Goal: Task Accomplishment & Management: Manage account settings

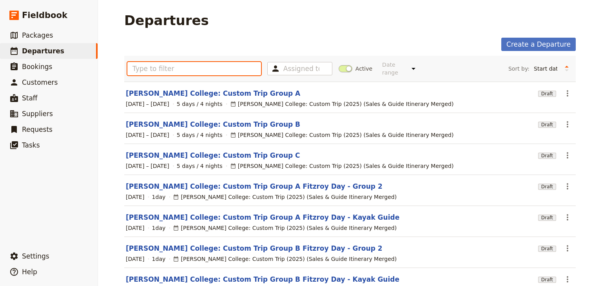
click at [141, 66] on input "text" at bounding box center [194, 68] width 134 height 13
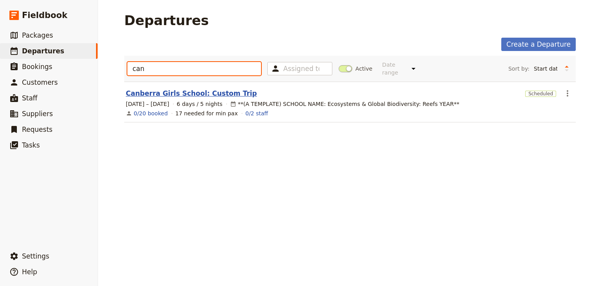
type input "can"
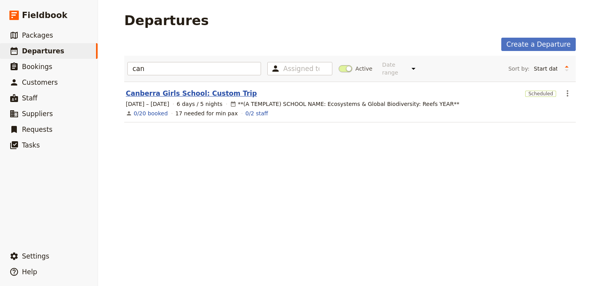
click at [196, 89] on link "Canberra Girls School: Custom Trip" at bounding box center [191, 93] width 131 height 9
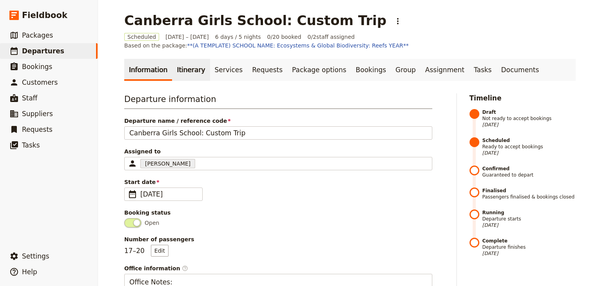
click at [179, 75] on link "Itinerary" at bounding box center [191, 70] width 38 height 22
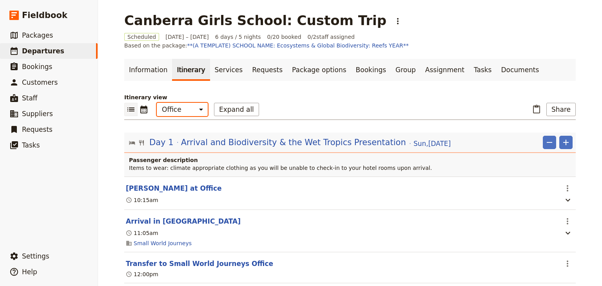
click at [180, 110] on select "Office Guide Passenger Sales" at bounding box center [182, 109] width 51 height 13
select select "STAFF"
click at [157, 103] on select "Office Guide Passenger Sales" at bounding box center [182, 109] width 51 height 13
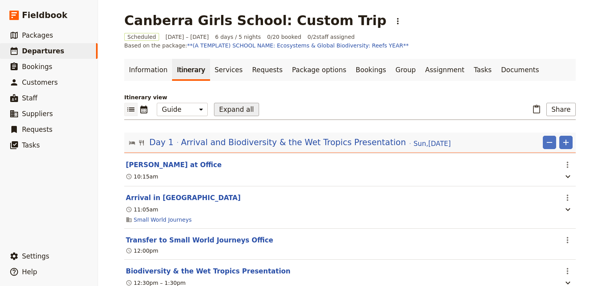
click at [226, 109] on button "Expand all" at bounding box center [236, 109] width 45 height 13
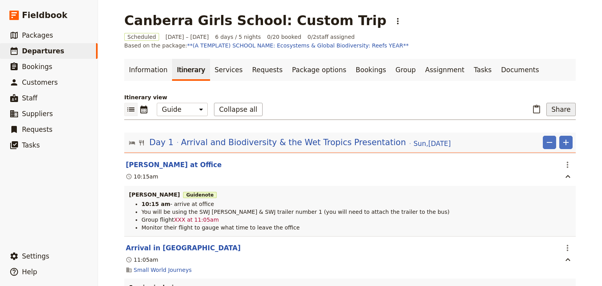
click at [564, 110] on button "Share" at bounding box center [560, 109] width 29 height 13
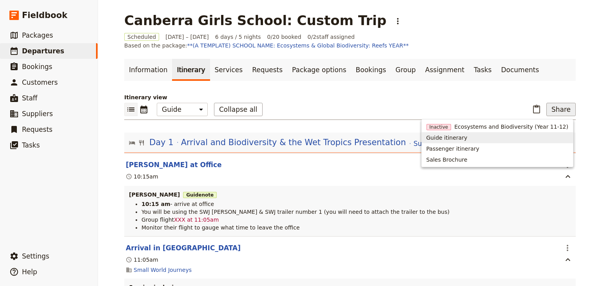
click at [467, 140] on span "Guide itinerary" at bounding box center [446, 138] width 41 height 8
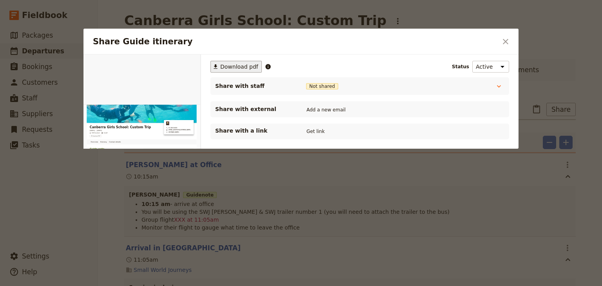
click at [227, 68] on span "Download pdf" at bounding box center [239, 67] width 38 height 8
click at [505, 42] on icon "Close dialog" at bounding box center [505, 41] width 5 height 5
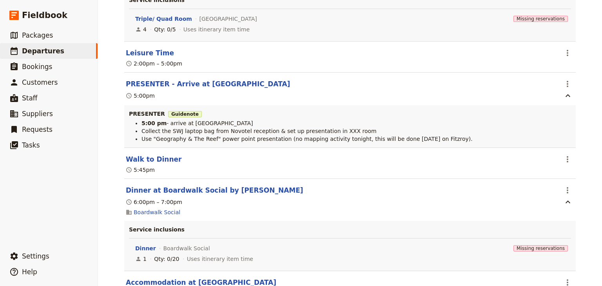
scroll to position [502, 0]
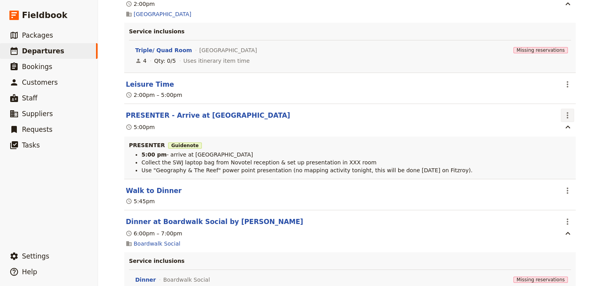
click at [567, 118] on icon "Actions" at bounding box center [568, 115] width 2 height 6
click at [552, 133] on span "Edit this itinerary item" at bounding box center [529, 133] width 62 height 8
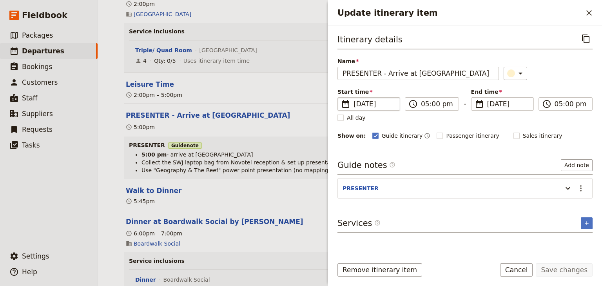
click at [366, 107] on span "[DATE]" at bounding box center [374, 103] width 42 height 9
click at [341, 98] on input "[DATE]" at bounding box center [340, 97] width 0 height 0
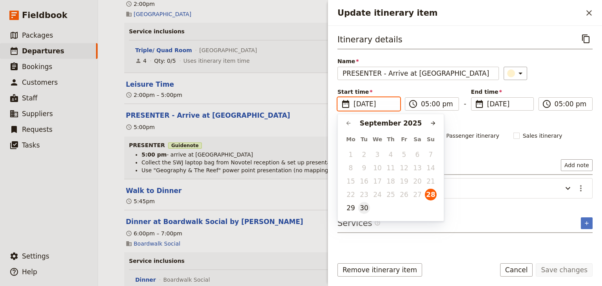
click at [364, 208] on button "30" at bounding box center [364, 208] width 12 height 12
type input "[DATE]"
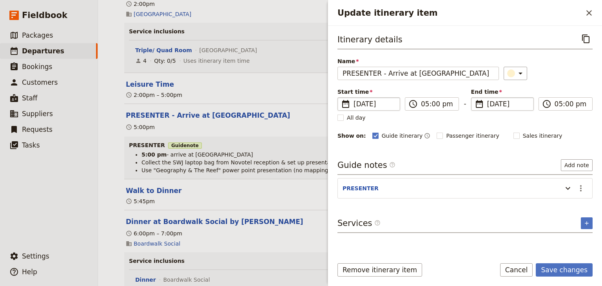
type input "[DATE]"
click at [502, 105] on span "[DATE]" at bounding box center [508, 103] width 42 height 9
click at [474, 98] on input "[DATE]" at bounding box center [474, 97] width 0 height 0
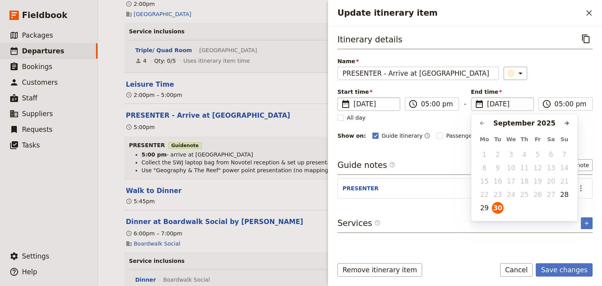
click at [547, 79] on div "​" at bounding box center [547, 73] width 89 height 13
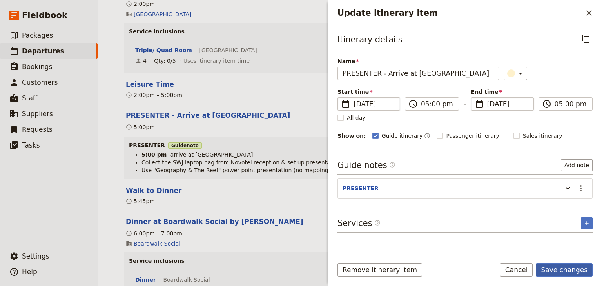
click at [556, 270] on button "Save changes" at bounding box center [564, 269] width 57 height 13
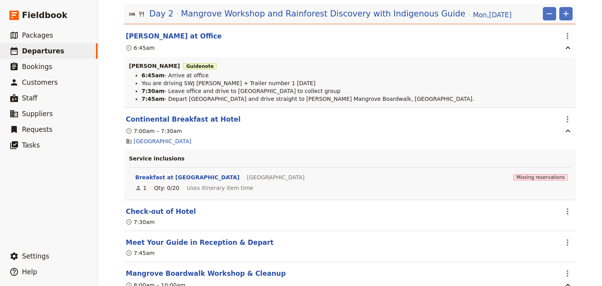
scroll to position [815, 0]
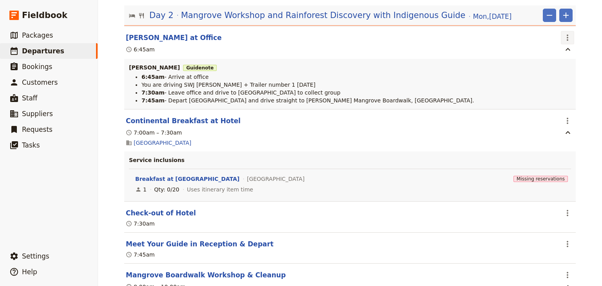
click at [566, 39] on icon "Actions" at bounding box center [567, 37] width 9 height 9
click at [563, 55] on span "Edit this itinerary item" at bounding box center [532, 56] width 69 height 8
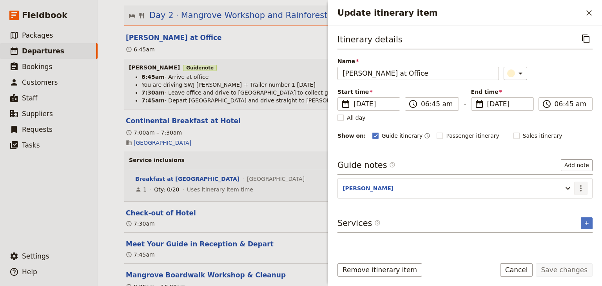
click at [581, 186] on icon "Actions" at bounding box center [581, 188] width 2 height 6
click at [558, 205] on span "Edit note" at bounding box center [558, 204] width 25 height 8
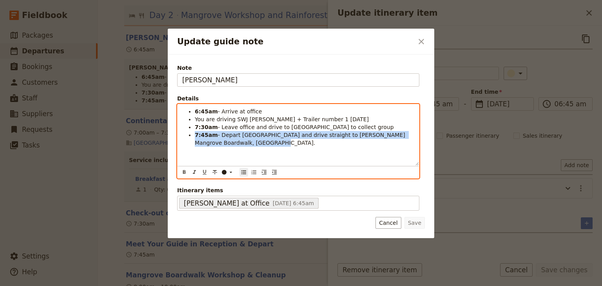
drag, startPoint x: 229, startPoint y: 143, endPoint x: 196, endPoint y: 136, distance: 34.0
click at [196, 136] on li "7:45am - Depart [GEOGRAPHIC_DATA] and drive straight to [PERSON_NAME] Mangrove …" at bounding box center [304, 139] width 219 height 16
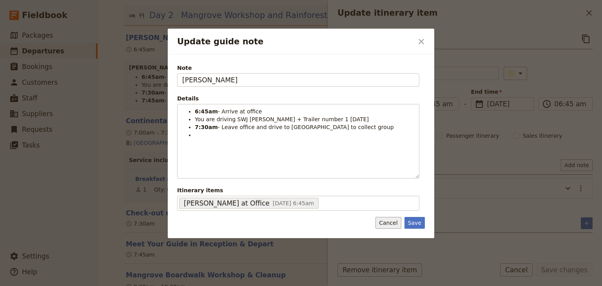
click at [391, 223] on button "Cancel" at bounding box center [387, 223] width 25 height 12
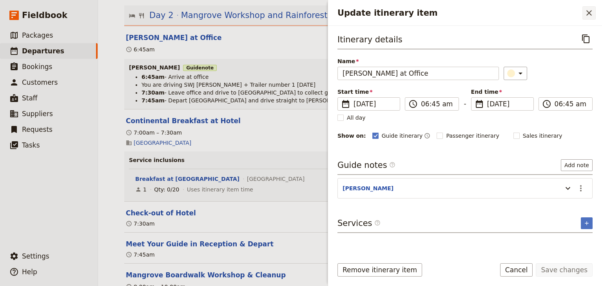
click at [587, 7] on button "​" at bounding box center [588, 12] width 13 height 13
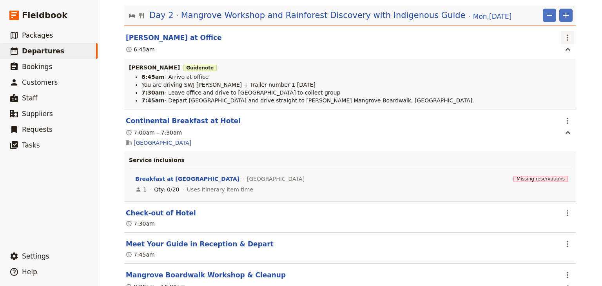
click at [563, 39] on icon "Actions" at bounding box center [567, 37] width 9 height 9
click at [552, 57] on span "Edit this itinerary item" at bounding box center [529, 56] width 62 height 8
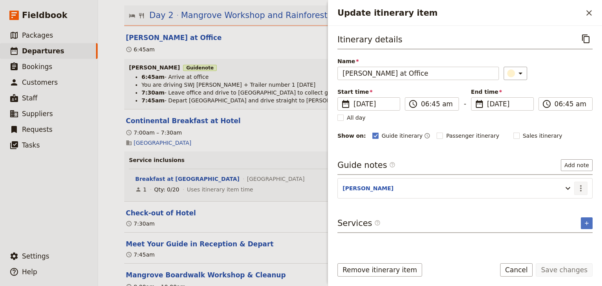
click at [580, 187] on icon "Actions" at bounding box center [580, 187] width 9 height 9
click at [553, 204] on span "Edit note" at bounding box center [558, 204] width 25 height 8
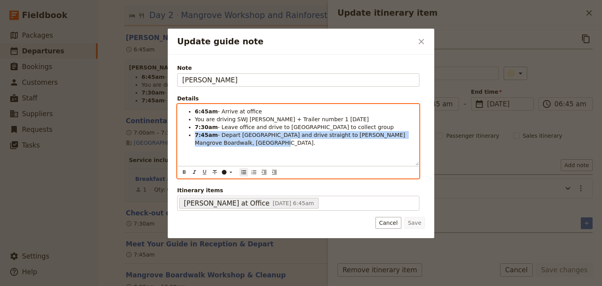
drag, startPoint x: 209, startPoint y: 144, endPoint x: 193, endPoint y: 134, distance: 19.0
click at [193, 134] on ul "6:45am - Arrive at office You are driving SWJ [PERSON_NAME] + Trailer number 1 …" at bounding box center [298, 126] width 232 height 39
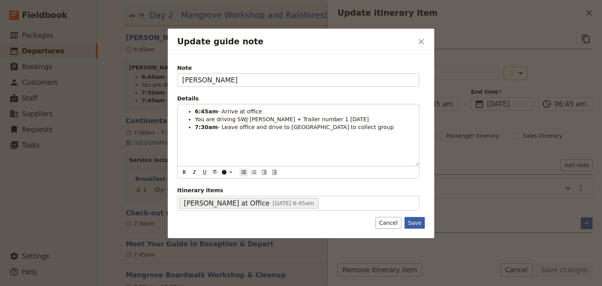
click at [413, 221] on button "Save" at bounding box center [414, 223] width 20 height 12
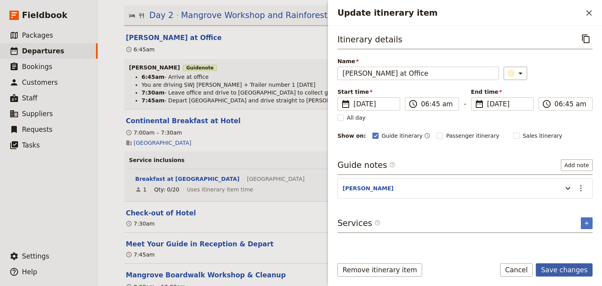
click at [563, 268] on button "Save changes" at bounding box center [564, 269] width 57 height 13
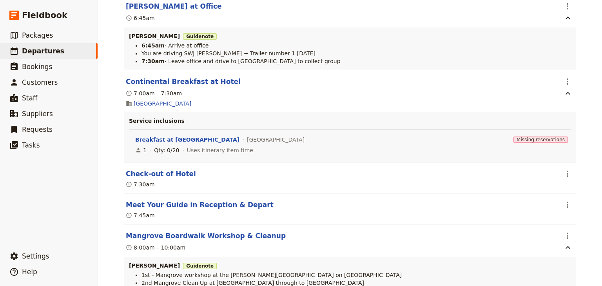
scroll to position [878, 0]
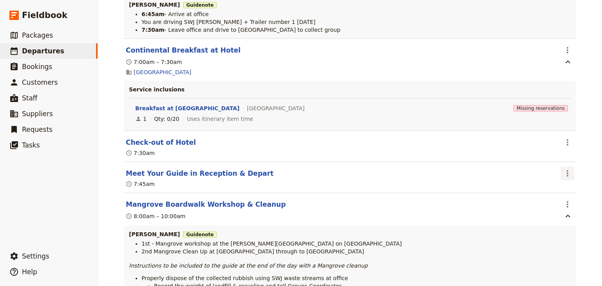
click at [564, 172] on icon "Actions" at bounding box center [567, 172] width 9 height 9
click at [557, 194] on span "Edit this itinerary item" at bounding box center [529, 192] width 62 height 8
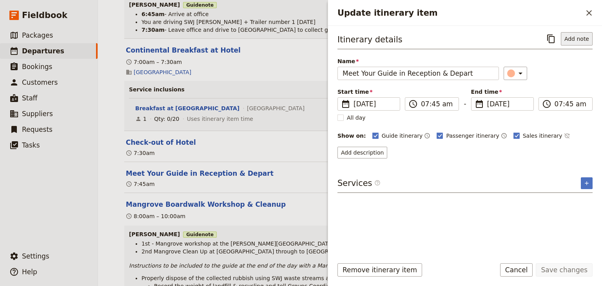
click at [580, 40] on button "Add note" at bounding box center [577, 38] width 32 height 13
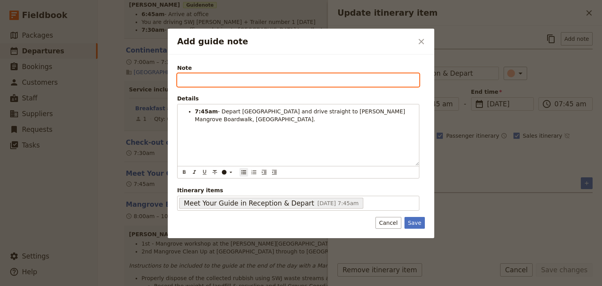
click at [187, 76] on input "Note" at bounding box center [298, 79] width 242 height 13
type input "[PERSON_NAME]"
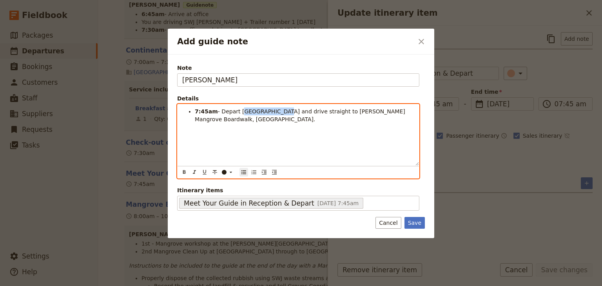
drag, startPoint x: 271, startPoint y: 111, endPoint x: 237, endPoint y: 111, distance: 33.3
click at [237, 111] on span "- Depart [GEOGRAPHIC_DATA] and drive straight to [PERSON_NAME] Mangrove Boardwa…" at bounding box center [301, 115] width 212 height 14
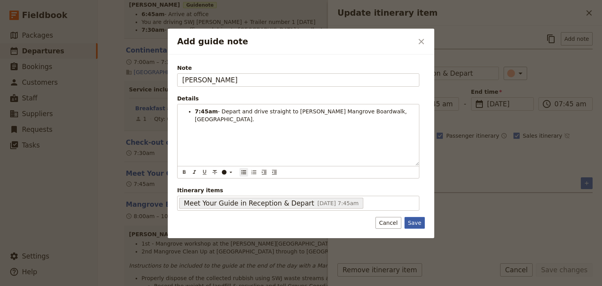
click at [411, 223] on button "Save" at bounding box center [414, 223] width 20 height 12
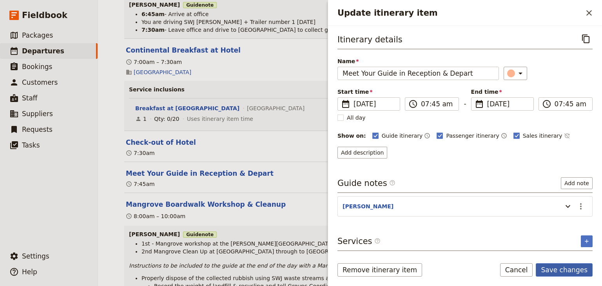
click at [568, 270] on button "Save changes" at bounding box center [564, 269] width 57 height 13
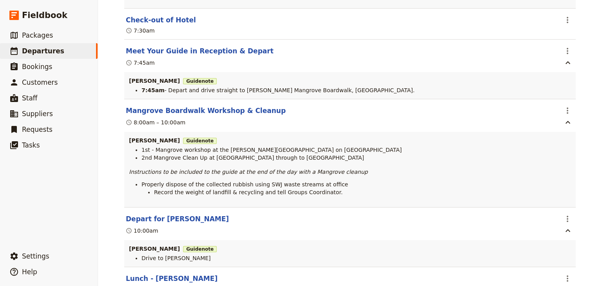
scroll to position [1003, 0]
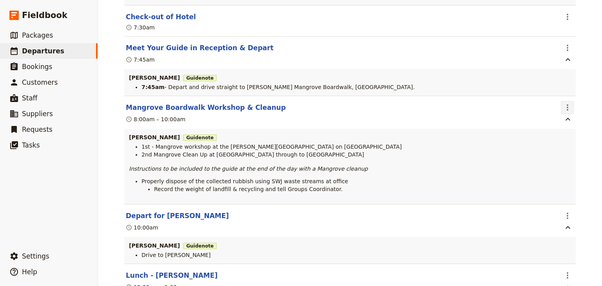
click at [566, 112] on icon "Actions" at bounding box center [567, 107] width 9 height 9
click at [561, 129] on span "Edit this itinerary item" at bounding box center [532, 127] width 69 height 8
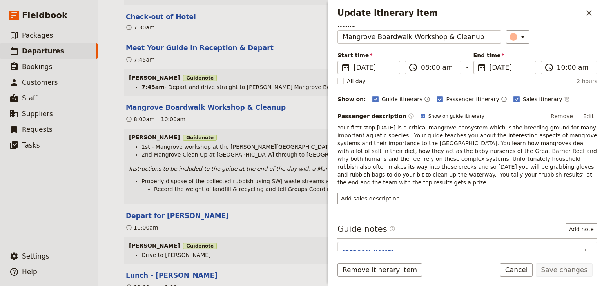
scroll to position [72, 0]
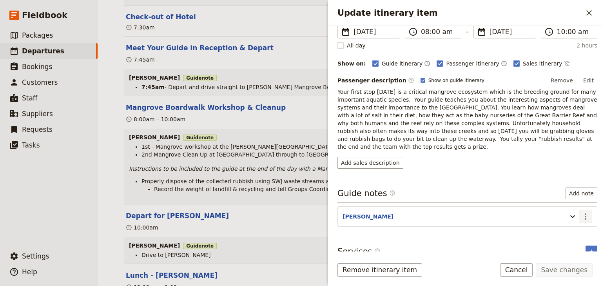
click at [583, 212] on icon "Actions" at bounding box center [585, 216] width 9 height 9
click at [570, 219] on button "Edit note" at bounding box center [564, 223] width 46 height 11
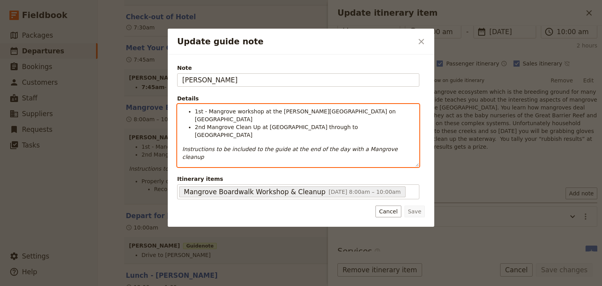
click at [205, 124] on span "2nd Mangrove Clean Up at [GEOGRAPHIC_DATA] through to [GEOGRAPHIC_DATA]" at bounding box center [277, 131] width 165 height 14
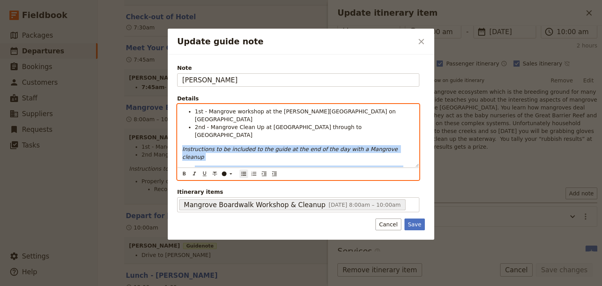
drag, startPoint x: 379, startPoint y: 155, endPoint x: 177, endPoint y: 132, distance: 203.4
click at [177, 132] on div "1st - Mangrove workshop at the [PERSON_NAME][GEOGRAPHIC_DATA] on [GEOGRAPHIC_DA…" at bounding box center [297, 135] width 241 height 63
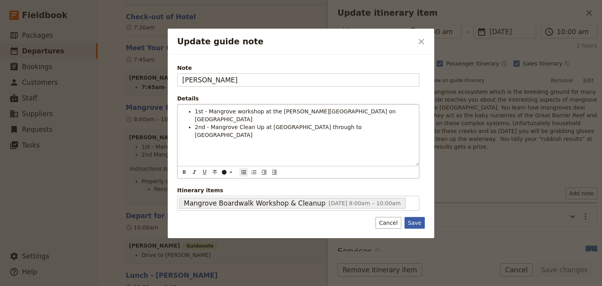
click at [412, 221] on button "Save" at bounding box center [414, 223] width 20 height 12
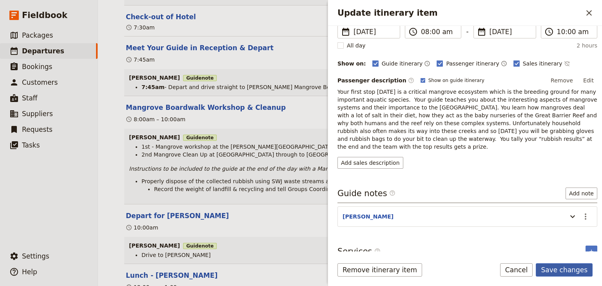
click at [556, 270] on button "Save changes" at bounding box center [564, 269] width 57 height 13
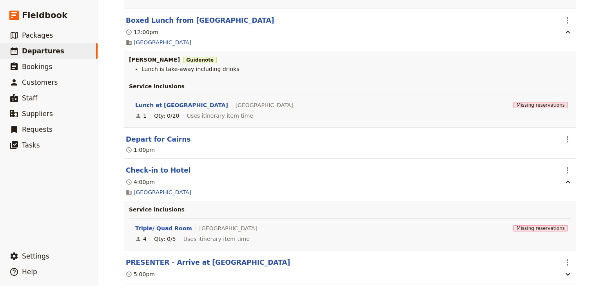
scroll to position [2288, 0]
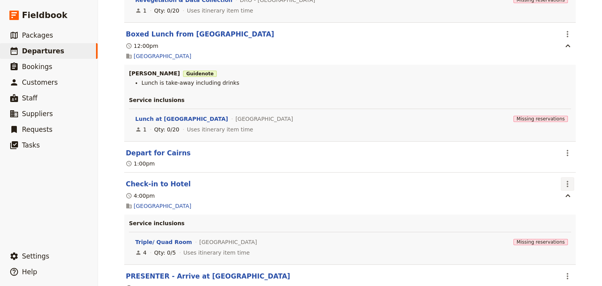
click at [563, 179] on icon "Actions" at bounding box center [567, 183] width 9 height 9
click at [554, 195] on span "Edit this itinerary item" at bounding box center [529, 196] width 62 height 8
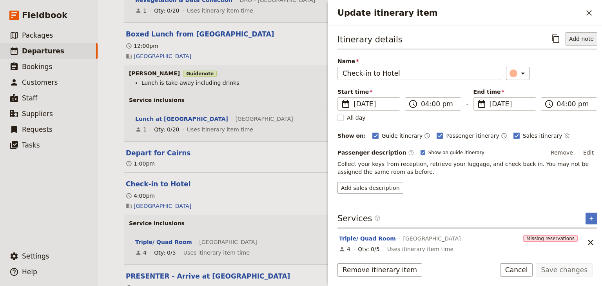
click at [575, 39] on button "Add note" at bounding box center [581, 38] width 32 height 13
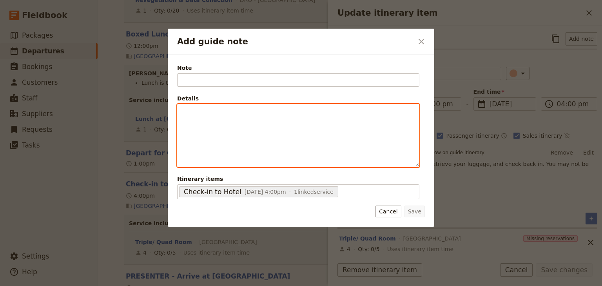
click at [215, 121] on div "Add guide note" at bounding box center [297, 135] width 241 height 62
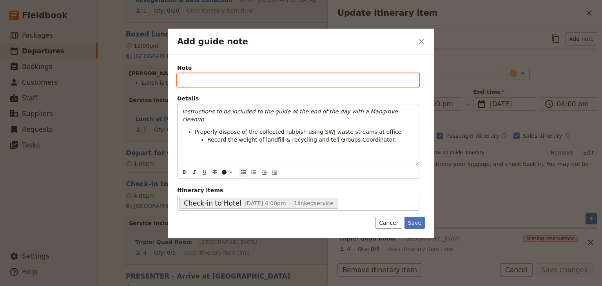
click at [197, 78] on input "Note" at bounding box center [298, 79] width 242 height 13
type input "[PERSON_NAME]"
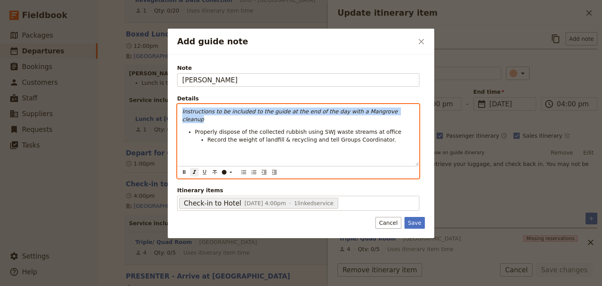
drag, startPoint x: 328, startPoint y: 110, endPoint x: 172, endPoint y: 108, distance: 155.6
click at [172, 108] on div "Note [PERSON_NAME] Details Instructions to be included to the guide at the end …" at bounding box center [301, 145] width 266 height 183
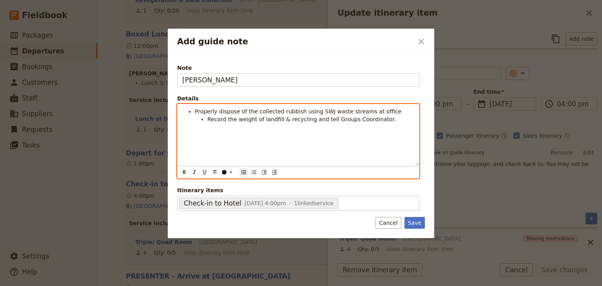
click at [196, 118] on ul "Record the weight of landfill & recycling and tell Groups Coordinator." at bounding box center [304, 119] width 219 height 8
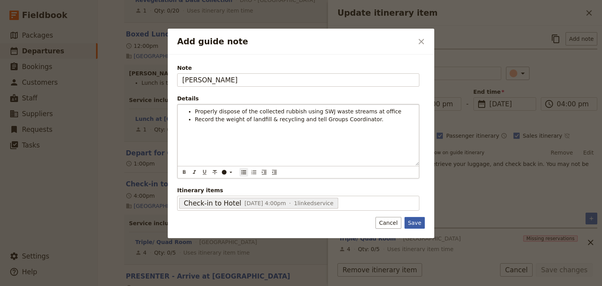
click at [413, 221] on button "Save" at bounding box center [414, 223] width 20 height 12
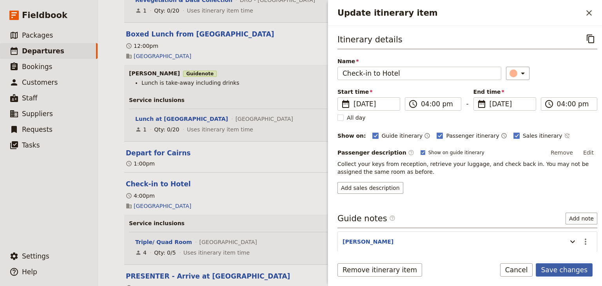
click at [552, 270] on button "Save changes" at bounding box center [564, 269] width 57 height 13
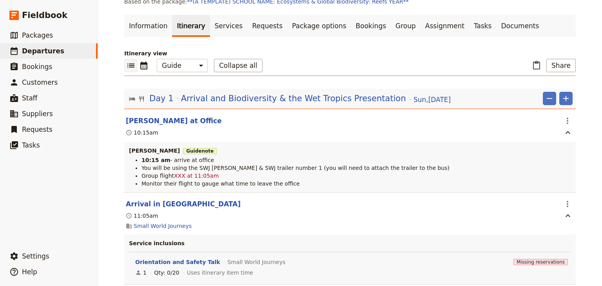
scroll to position [38, 0]
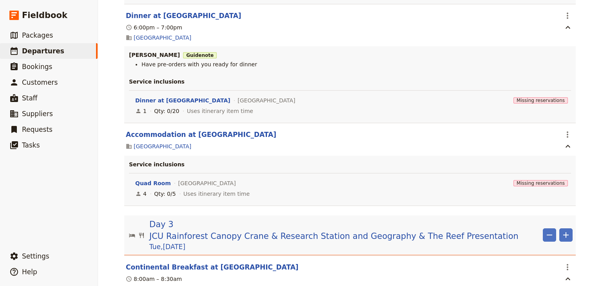
scroll to position [1574, 0]
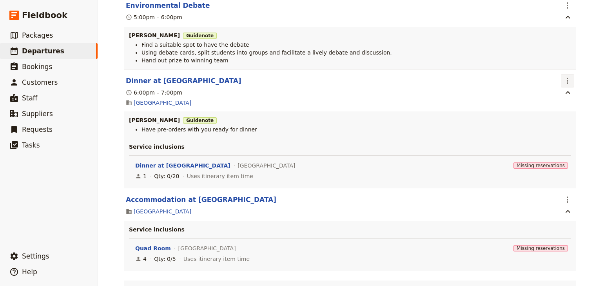
click at [564, 83] on icon "Actions" at bounding box center [567, 80] width 9 height 9
click at [546, 102] on span "Edit this itinerary item" at bounding box center [529, 103] width 62 height 8
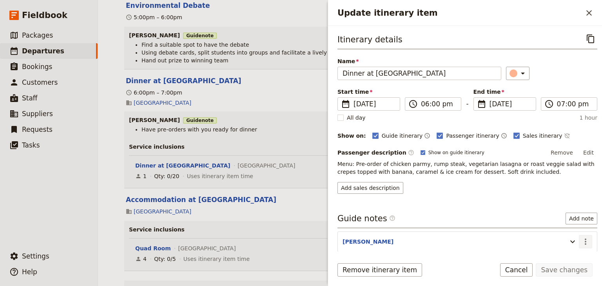
click at [581, 241] on icon "Actions" at bounding box center [585, 241] width 9 height 9
click at [561, 254] on span "Edit note" at bounding box center [558, 257] width 25 height 8
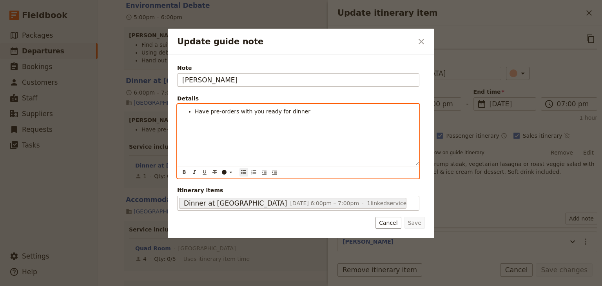
click at [312, 113] on li "Have pre-orders with you ready for dinner" at bounding box center [304, 111] width 219 height 8
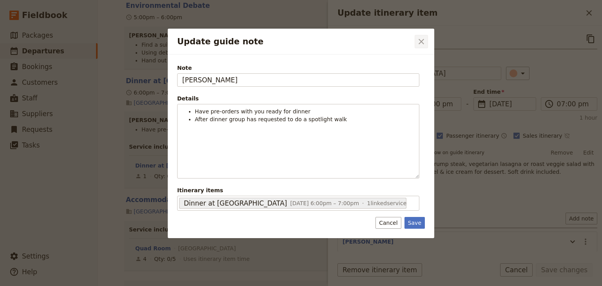
click at [420, 41] on icon "Close dialog" at bounding box center [420, 41] width 5 height 5
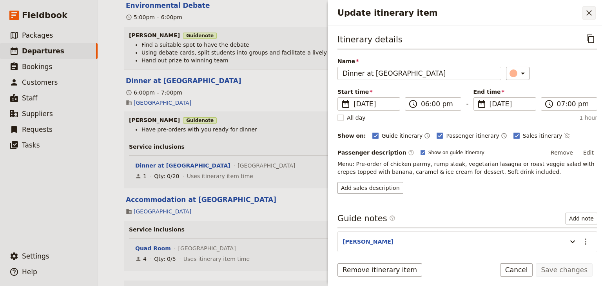
click at [588, 14] on icon "Close drawer" at bounding box center [588, 12] width 9 height 9
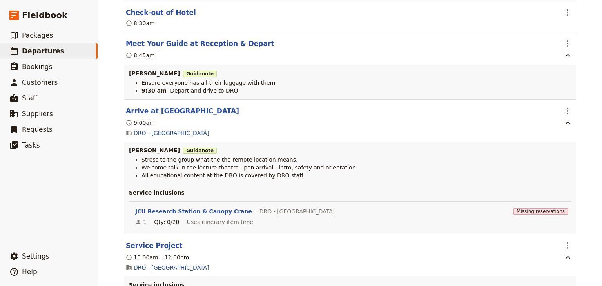
scroll to position [1981, 0]
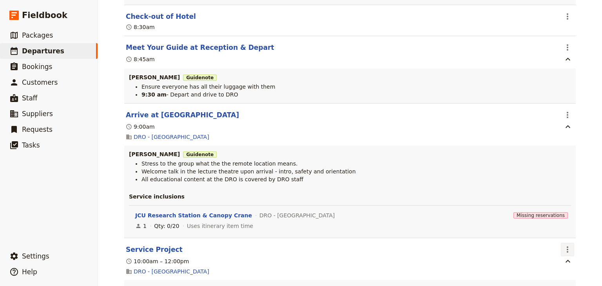
click at [567, 246] on icon "Actions" at bounding box center [568, 249] width 2 height 6
click at [549, 258] on span "Edit this itinerary item" at bounding box center [529, 261] width 62 height 8
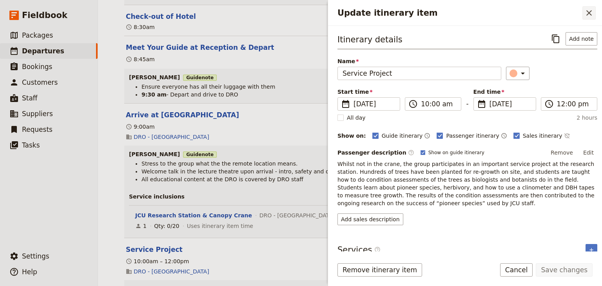
click at [590, 15] on icon "Close drawer" at bounding box center [588, 12] width 9 height 9
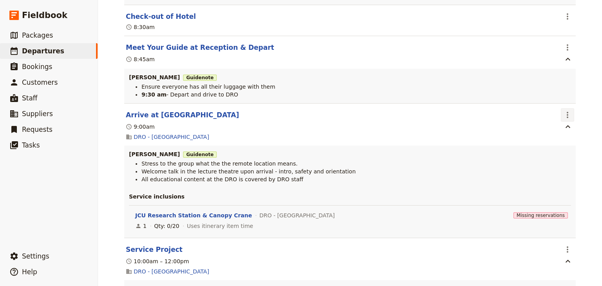
click at [566, 110] on icon "Actions" at bounding box center [567, 114] width 9 height 9
click at [556, 124] on span "Edit this itinerary item" at bounding box center [529, 126] width 62 height 8
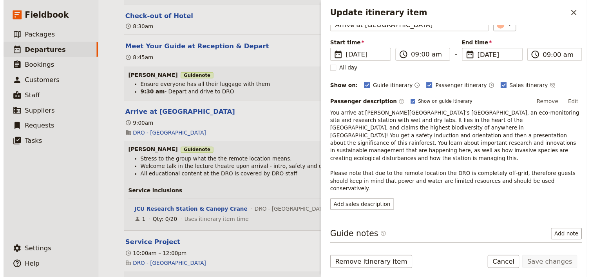
scroll to position [63, 0]
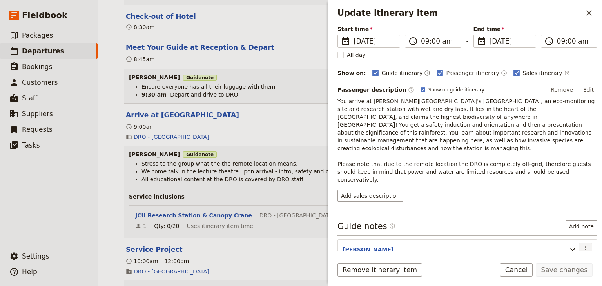
click at [581, 244] on icon "Actions" at bounding box center [585, 248] width 9 height 9
click at [562, 247] on span "Edit note" at bounding box center [558, 249] width 25 height 8
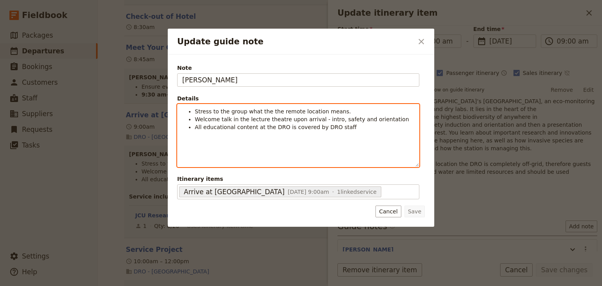
click at [345, 129] on li "All educational content at the DRO is covered by DRO staff" at bounding box center [304, 127] width 219 height 8
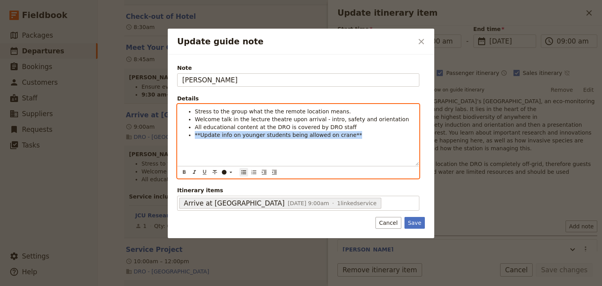
drag, startPoint x: 294, startPoint y: 136, endPoint x: 180, endPoint y: 135, distance: 113.6
click at [180, 135] on div "Stress to the group what the the remote location means. Welcome talk in the lec…" at bounding box center [297, 134] width 241 height 61
click at [232, 171] on icon "Update guide note" at bounding box center [231, 172] width 6 height 6
click at [224, 191] on div "button" at bounding box center [224, 190] width 5 height 5
click at [194, 170] on icon "Format italic" at bounding box center [194, 172] width 6 height 6
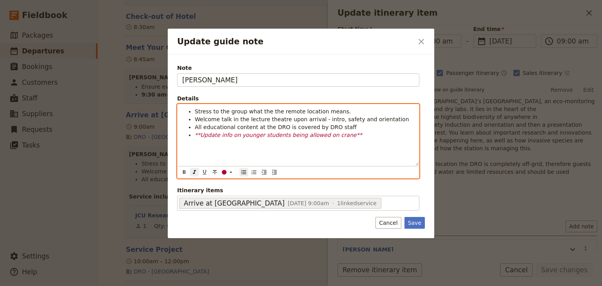
click at [252, 149] on div "Stress to the group what the the remote location means. Welcome talk in the lec…" at bounding box center [297, 134] width 241 height 61
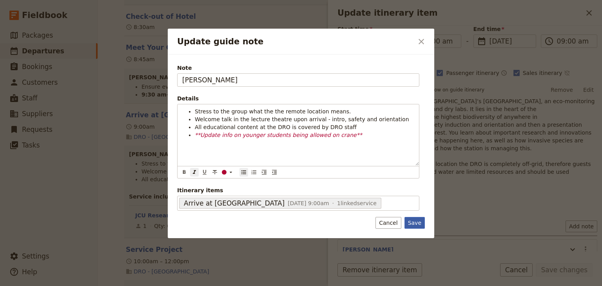
click at [416, 219] on button "Save" at bounding box center [414, 223] width 20 height 12
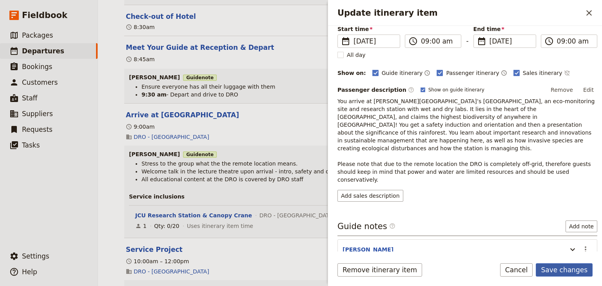
click at [565, 266] on button "Save changes" at bounding box center [564, 269] width 57 height 13
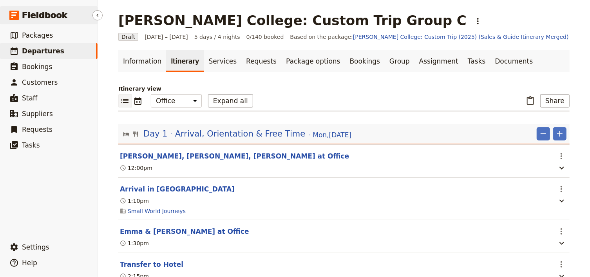
drag, startPoint x: 0, startPoint y: 0, endPoint x: 31, endPoint y: 20, distance: 37.2
click at [31, 20] on span "Fieldbook" at bounding box center [44, 15] width 45 height 12
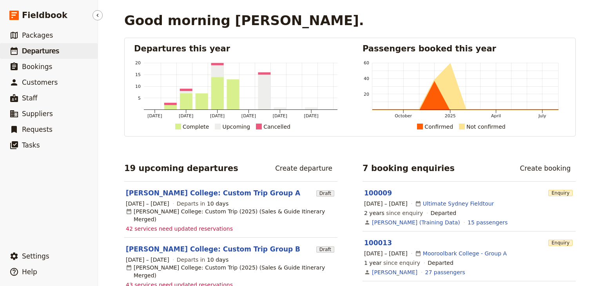
click at [36, 49] on span "Departures" at bounding box center [40, 51] width 37 height 8
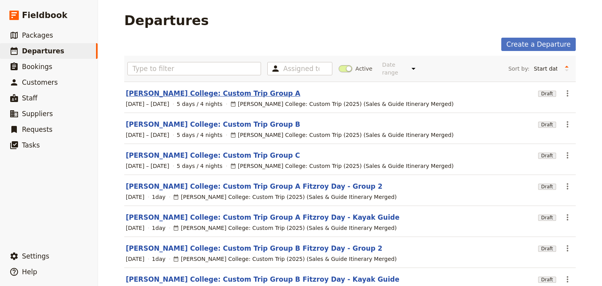
click at [195, 89] on link "[PERSON_NAME] College: Custom Trip Group A" at bounding box center [213, 93] width 174 height 9
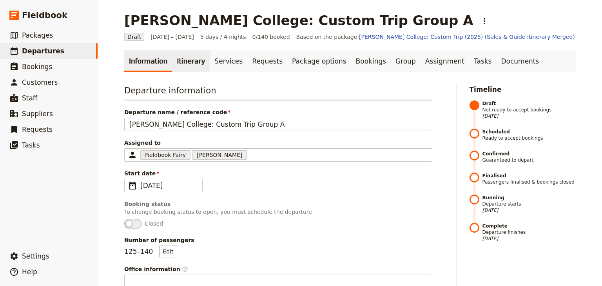
click at [190, 62] on link "Itinerary" at bounding box center [191, 61] width 38 height 22
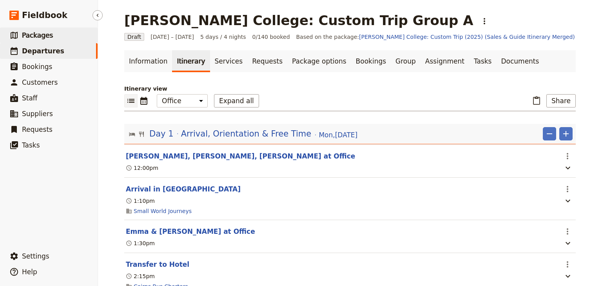
click at [40, 35] on span "Packages" at bounding box center [37, 35] width 31 height 8
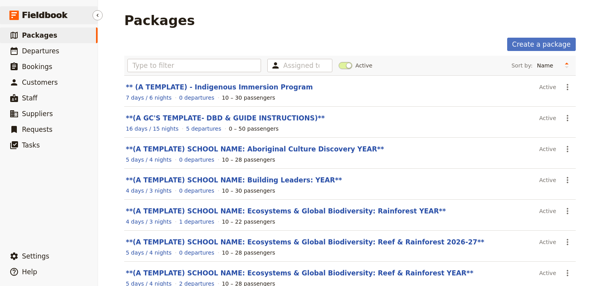
click at [33, 21] on link "​ Fieldbook" at bounding box center [49, 15] width 98 height 18
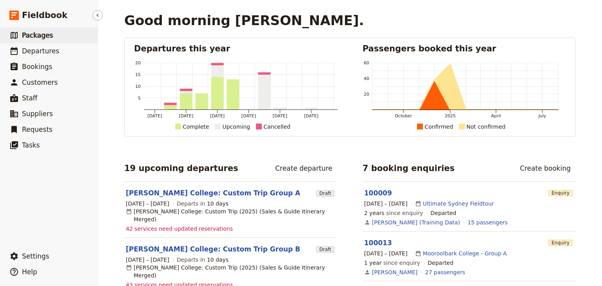
click at [31, 38] on span "Packages" at bounding box center [37, 35] width 31 height 8
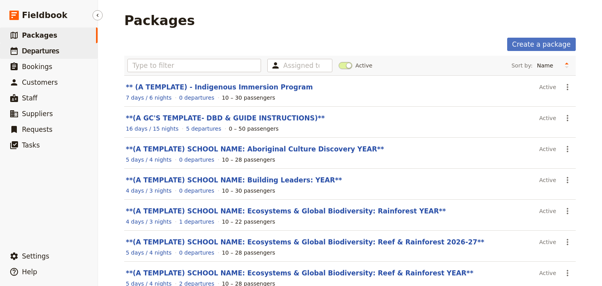
click at [31, 51] on span "Departures" at bounding box center [40, 51] width 37 height 8
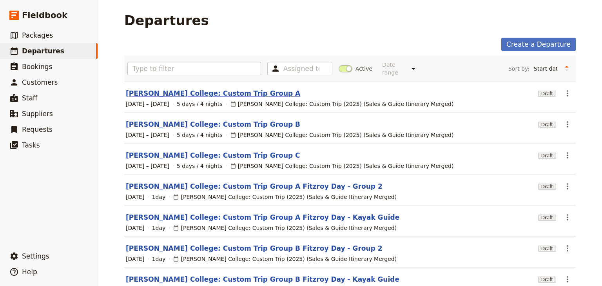
click at [157, 89] on link "[PERSON_NAME] College: Custom Trip Group A" at bounding box center [213, 93] width 174 height 9
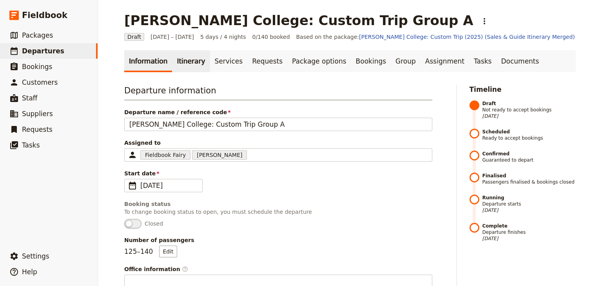
click at [176, 65] on link "Itinerary" at bounding box center [191, 61] width 38 height 22
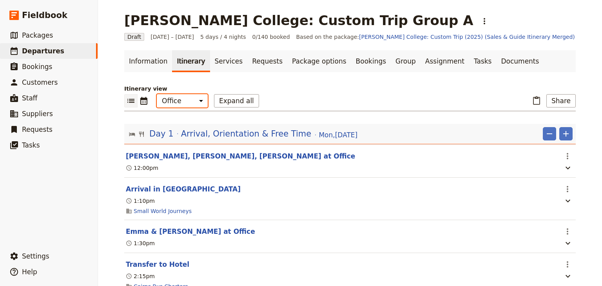
click at [183, 100] on select "Office Guide Passenger Sales" at bounding box center [182, 100] width 51 height 13
click at [157, 94] on select "Office Guide Passenger Sales" at bounding box center [182, 100] width 51 height 13
click at [228, 104] on button "Expand all" at bounding box center [236, 100] width 45 height 13
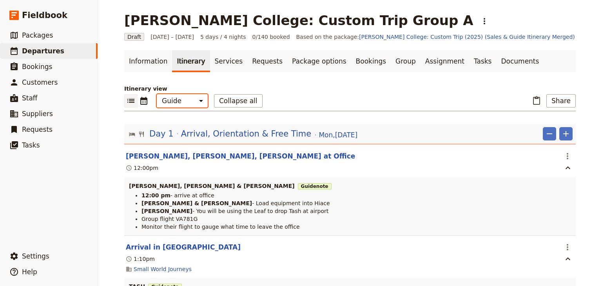
click at [188, 102] on select "Office Guide Passenger Sales" at bounding box center [182, 100] width 51 height 13
select select "PASSENGER"
click at [157, 94] on select "Office Guide Passenger Sales" at bounding box center [182, 100] width 51 height 13
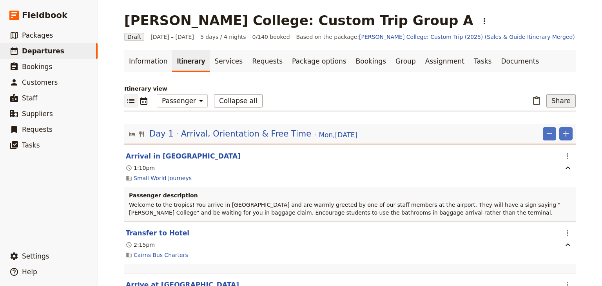
click at [561, 103] on button "Share" at bounding box center [560, 100] width 29 height 13
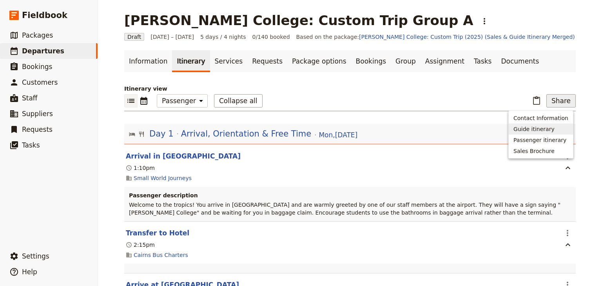
click at [523, 130] on span "Guide itinerary" at bounding box center [533, 129] width 41 height 8
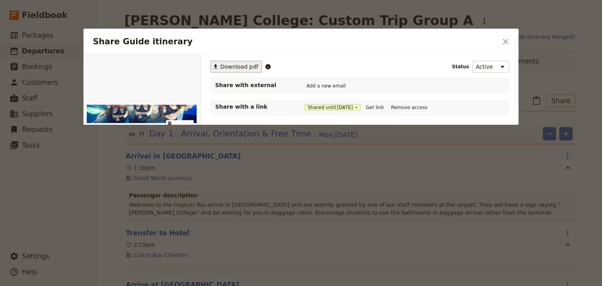
click at [238, 67] on span "Download pdf" at bounding box center [239, 67] width 38 height 8
drag, startPoint x: 503, startPoint y: 41, endPoint x: 496, endPoint y: 41, distance: 7.8
click at [503, 41] on icon "Close dialog" at bounding box center [505, 41] width 9 height 9
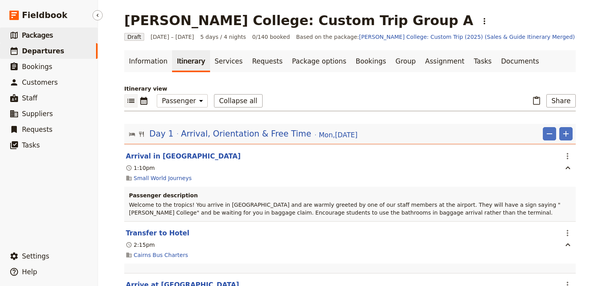
click at [43, 34] on span "Packages" at bounding box center [37, 35] width 31 height 8
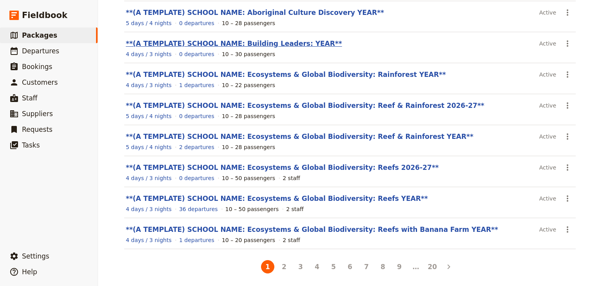
scroll to position [137, 0]
click at [281, 267] on button "2" at bounding box center [283, 265] width 13 height 13
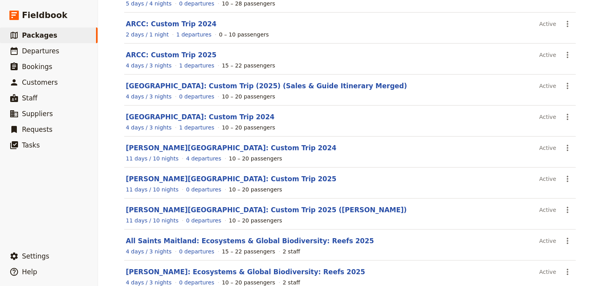
scroll to position [0, 0]
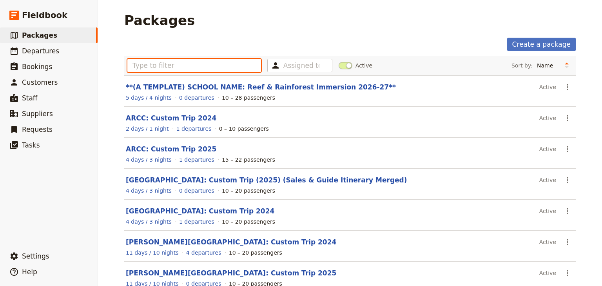
click at [145, 68] on input "text" at bounding box center [194, 65] width 134 height 13
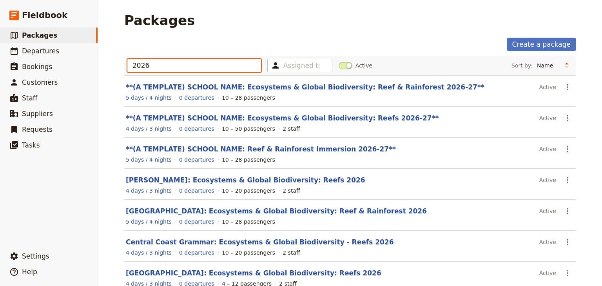
type input "2026"
click at [267, 208] on link "Central Coast Grammar School: Ecosystems & Global Biodiversity: Reef & Rainfore…" at bounding box center [276, 211] width 301 height 8
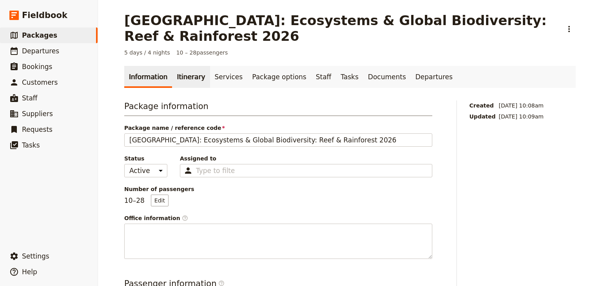
click at [189, 81] on link "Itinerary" at bounding box center [191, 77] width 38 height 22
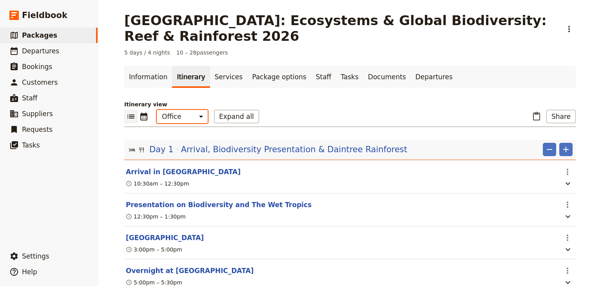
drag, startPoint x: 188, startPoint y: 117, endPoint x: 188, endPoint y: 121, distance: 4.3
click at [188, 117] on select "Office Guide Passenger Sales" at bounding box center [182, 116] width 51 height 13
select select "MARKETING"
click at [157, 110] on select "Office Guide Passenger Sales" at bounding box center [182, 116] width 51 height 13
click at [563, 117] on button "Share" at bounding box center [560, 116] width 29 height 13
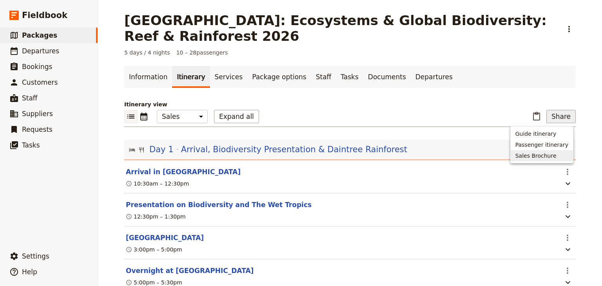
click at [534, 154] on span "Sales Brochure" at bounding box center [535, 156] width 41 height 8
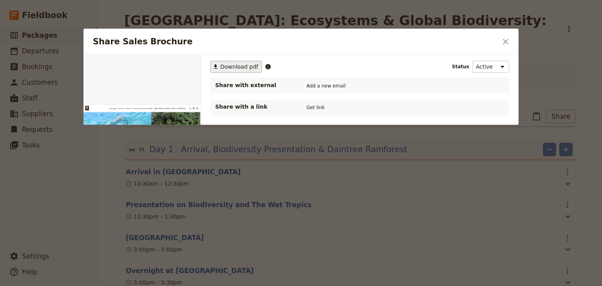
click at [239, 63] on span "Download pdf" at bounding box center [239, 67] width 38 height 8
click at [503, 41] on icon "Close dialog" at bounding box center [505, 41] width 9 height 9
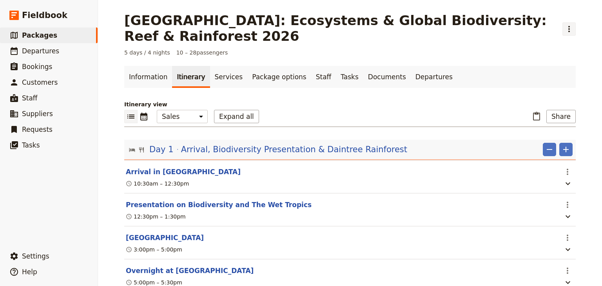
click at [572, 30] on button "​" at bounding box center [568, 28] width 13 height 13
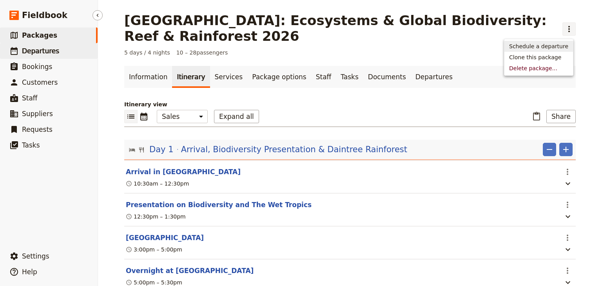
click at [57, 49] on link "​ Departures" at bounding box center [49, 51] width 98 height 16
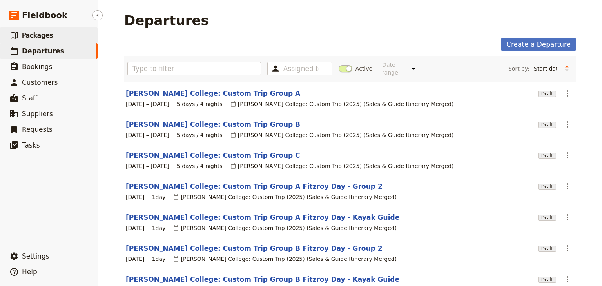
click at [41, 36] on span "Packages" at bounding box center [37, 35] width 31 height 8
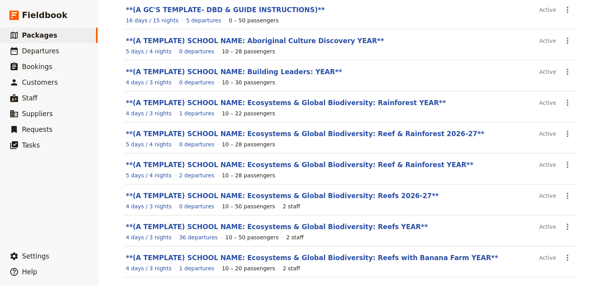
scroll to position [125, 0]
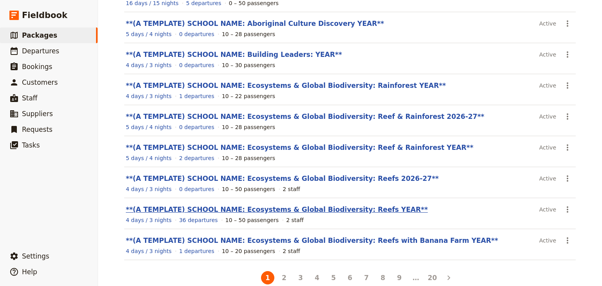
click at [265, 208] on link "**(A TEMPLATE) SCHOOL NAME: Ecosystems & Global Biodiversity: Reefs YEAR**" at bounding box center [277, 209] width 302 height 8
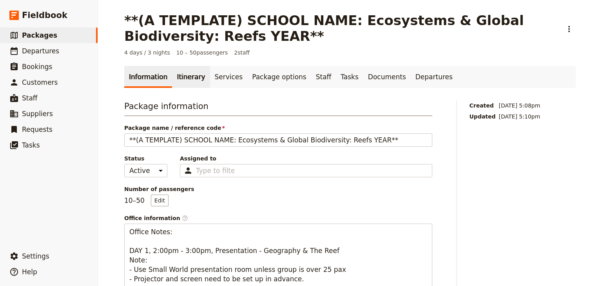
click at [187, 77] on link "Itinerary" at bounding box center [191, 77] width 38 height 22
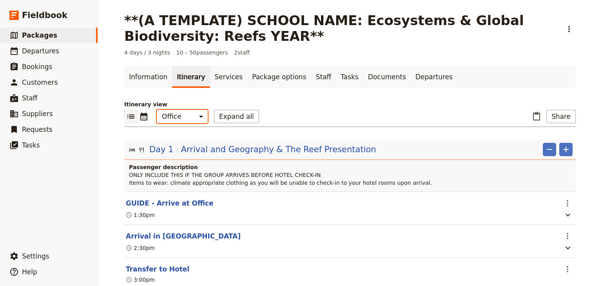
click at [186, 120] on select "Office Guide Passenger Sales" at bounding box center [182, 116] width 51 height 13
select select "PASSENGER"
click at [157, 110] on select "Office Guide Passenger Sales" at bounding box center [182, 116] width 51 height 13
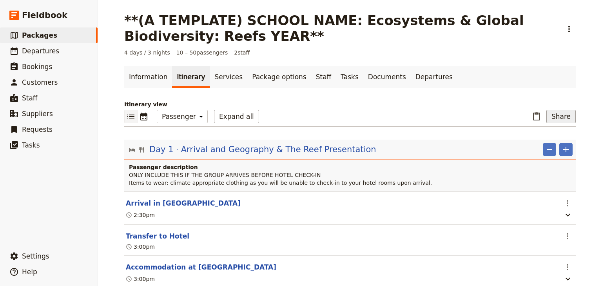
click at [560, 118] on button "Share" at bounding box center [560, 116] width 29 height 13
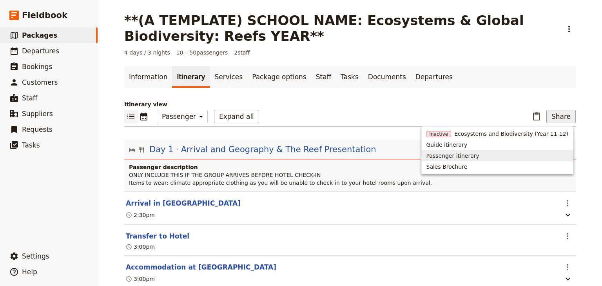
click at [462, 155] on span "Passenger itinerary" at bounding box center [452, 156] width 53 height 8
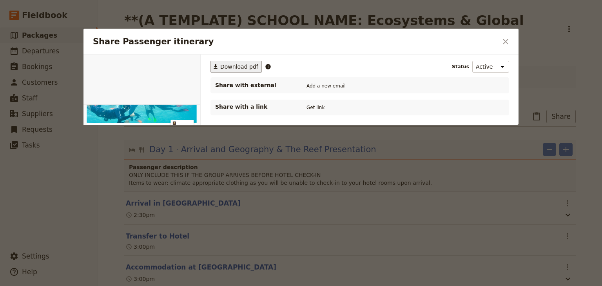
click at [231, 70] on span "Download pdf" at bounding box center [239, 67] width 38 height 8
click at [408, 39] on h2 "Share Passenger itinerary" at bounding box center [295, 42] width 404 height 12
click at [504, 41] on icon "Close dialog" at bounding box center [505, 41] width 5 height 5
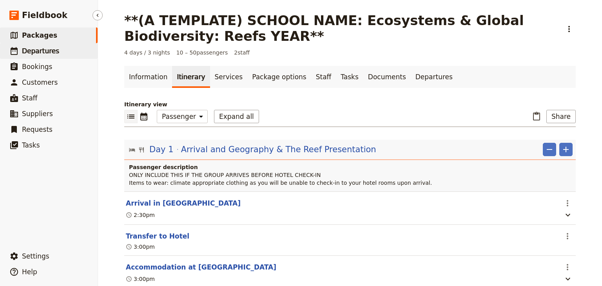
click at [39, 53] on span "Departures" at bounding box center [40, 51] width 37 height 8
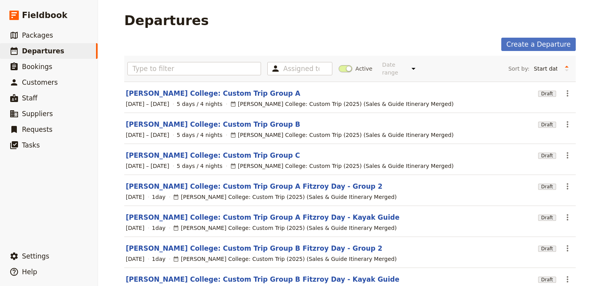
click at [406, 41] on div "Create a Departure" at bounding box center [349, 44] width 451 height 13
click at [30, 36] on span "Packages" at bounding box center [37, 35] width 31 height 8
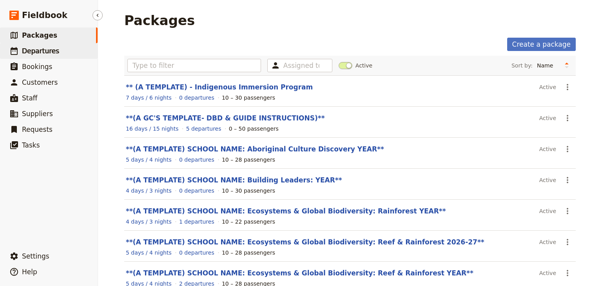
click at [29, 49] on span "Departures" at bounding box center [40, 51] width 37 height 8
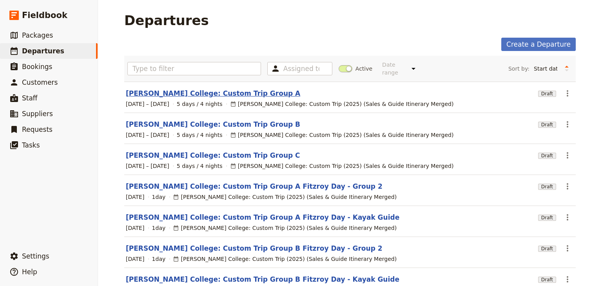
click at [214, 89] on link "[PERSON_NAME] College: Custom Trip Group A" at bounding box center [213, 93] width 174 height 9
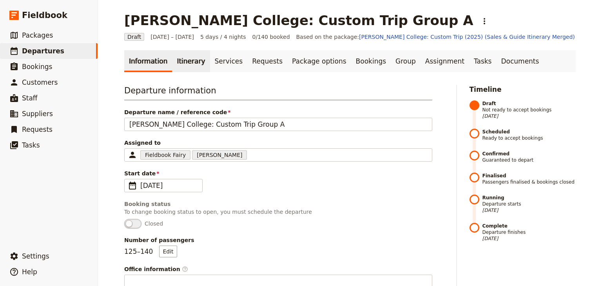
click at [187, 56] on link "Itinerary" at bounding box center [191, 61] width 38 height 22
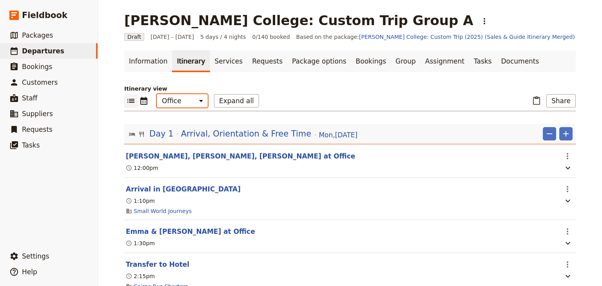
click at [182, 102] on select "Office Guide Passenger Sales" at bounding box center [182, 100] width 51 height 13
select select "STAFF"
click at [157, 94] on select "Office Guide Passenger Sales" at bounding box center [182, 100] width 51 height 13
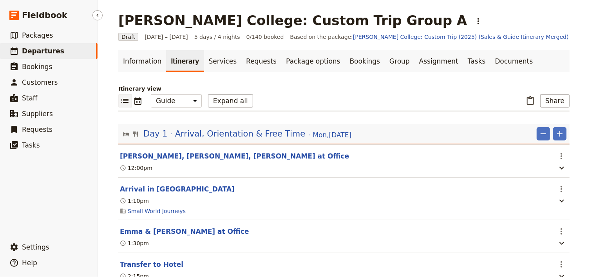
click at [46, 54] on span "Departures" at bounding box center [43, 51] width 42 height 8
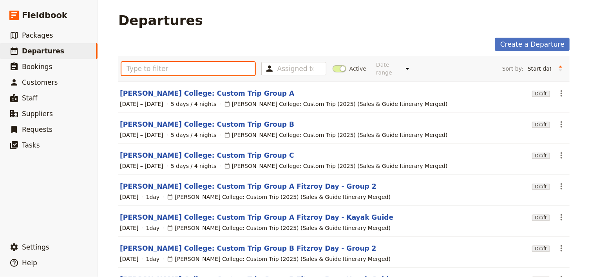
click at [129, 63] on input "text" at bounding box center [188, 68] width 134 height 13
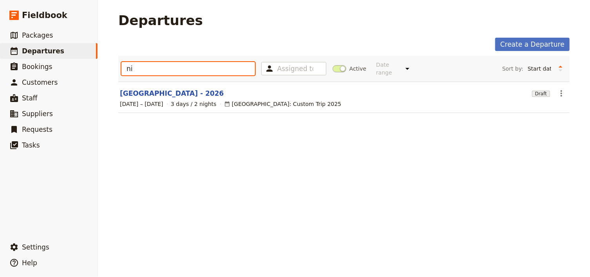
type input "n"
type input "moo"
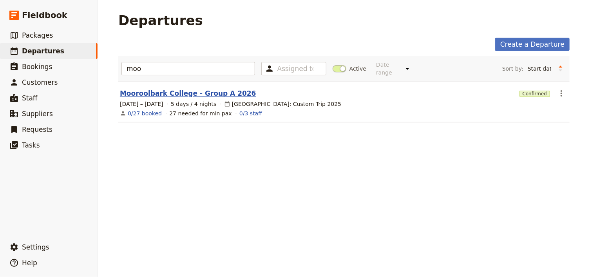
click at [179, 89] on link "Mooroolbark College - Group A 2026" at bounding box center [188, 93] width 136 height 9
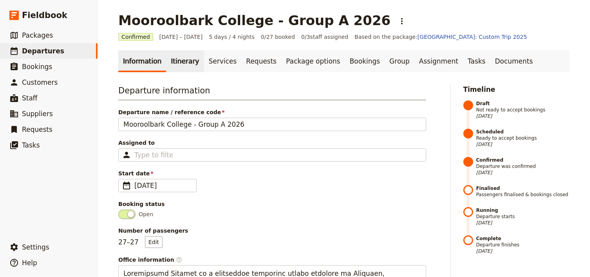
click at [172, 65] on link "Itinerary" at bounding box center [185, 61] width 38 height 22
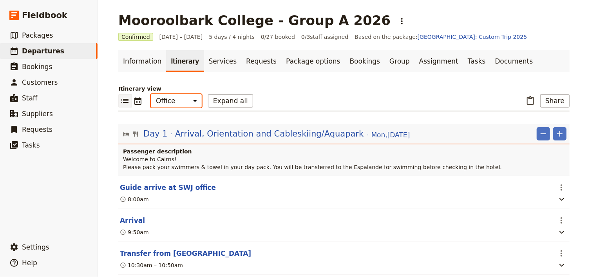
click at [172, 101] on select "Office Guide Passenger Sales" at bounding box center [176, 100] width 51 height 13
select select "MARKETING"
click at [151, 94] on select "Office Guide Passenger Sales" at bounding box center [176, 100] width 51 height 13
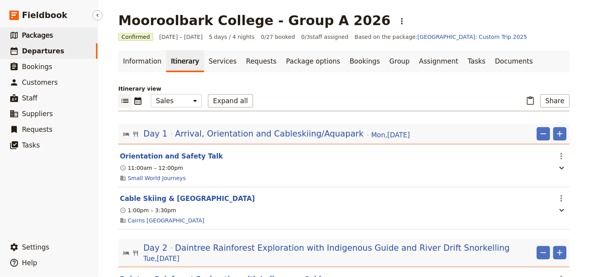
click at [45, 36] on span "Packages" at bounding box center [37, 35] width 31 height 8
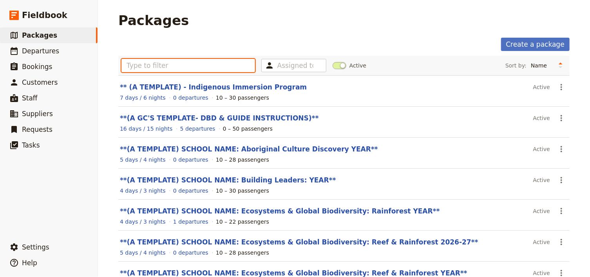
click at [133, 62] on input "text" at bounding box center [188, 65] width 134 height 13
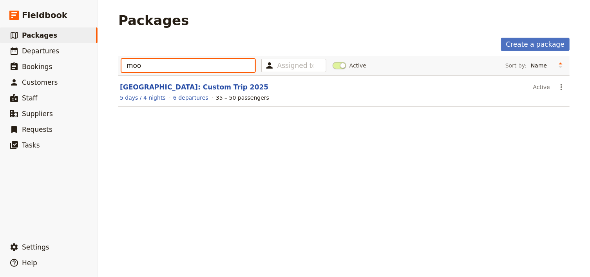
type input "moo"
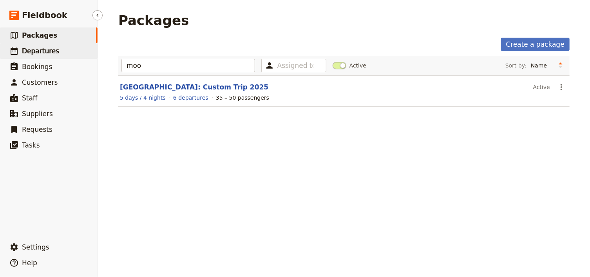
click at [38, 56] on link "​ Departures" at bounding box center [49, 51] width 98 height 16
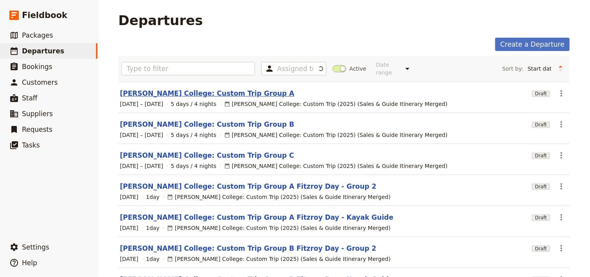
click at [188, 91] on link "[PERSON_NAME] College: Custom Trip Group A" at bounding box center [207, 93] width 174 height 9
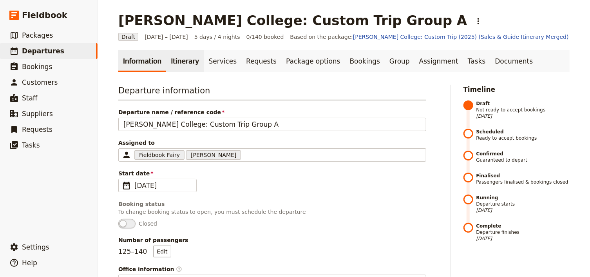
click at [183, 63] on link "Itinerary" at bounding box center [185, 61] width 38 height 22
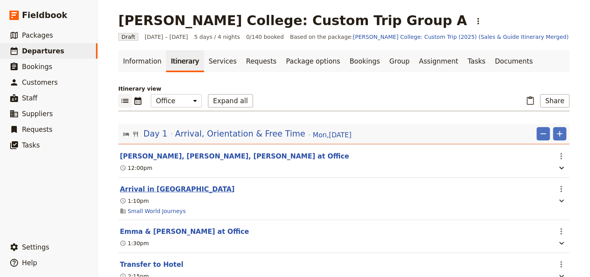
click at [158, 191] on button "Arrival in [GEOGRAPHIC_DATA]" at bounding box center [177, 188] width 115 height 9
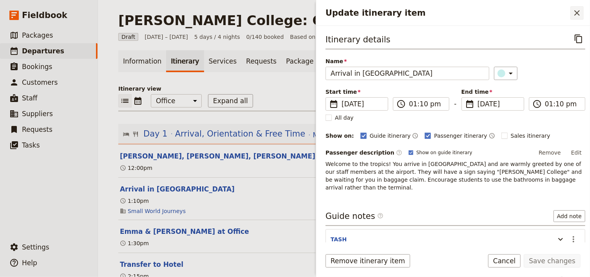
click at [580, 15] on icon "Close drawer" at bounding box center [576, 12] width 9 height 9
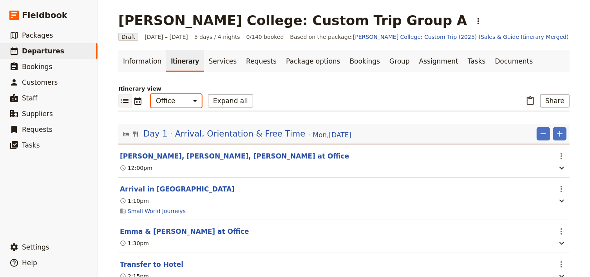
click at [165, 105] on select "Office Guide Passenger Sales" at bounding box center [176, 100] width 51 height 13
select select "PASSENGER"
click at [151, 94] on select "Office Guide Passenger Sales" at bounding box center [176, 100] width 51 height 13
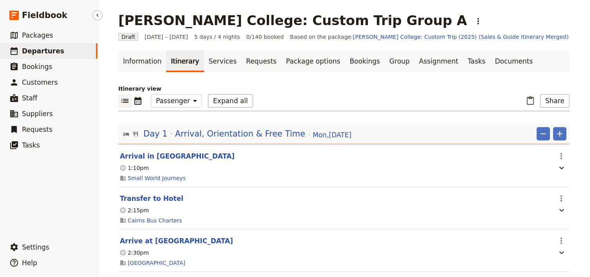
click at [43, 52] on span "Departures" at bounding box center [43, 51] width 42 height 8
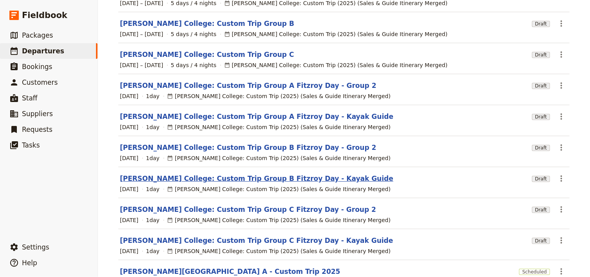
scroll to position [155, 0]
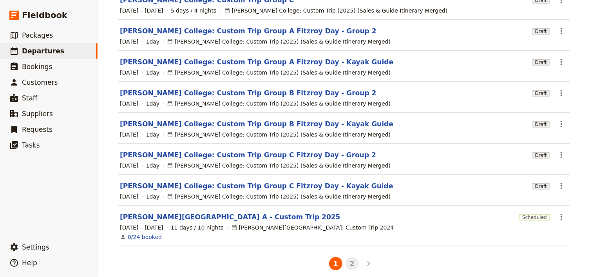
click at [348, 257] on button "2" at bounding box center [352, 263] width 13 height 13
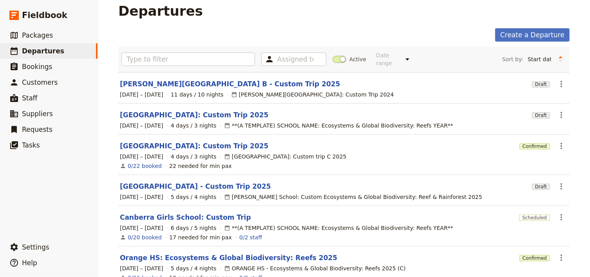
scroll to position [0, 0]
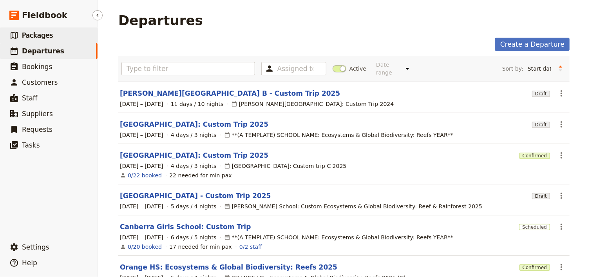
click at [34, 38] on span "Packages" at bounding box center [37, 35] width 31 height 8
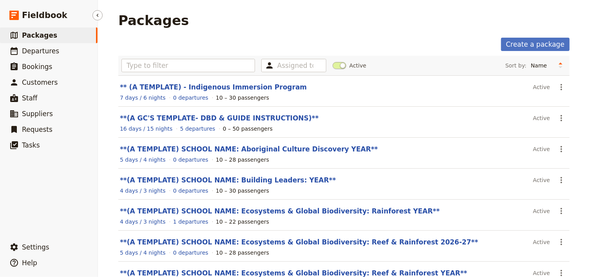
click at [34, 35] on span "Packages" at bounding box center [39, 35] width 35 height 8
click at [44, 50] on span "Departures" at bounding box center [40, 51] width 37 height 8
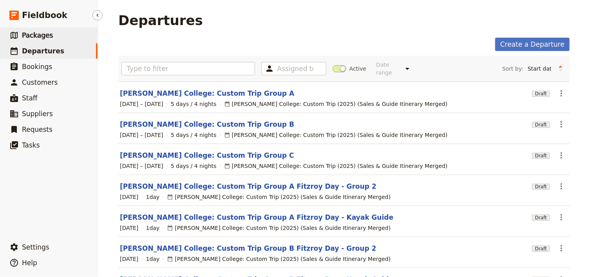
click at [27, 33] on span "Packages" at bounding box center [37, 35] width 31 height 8
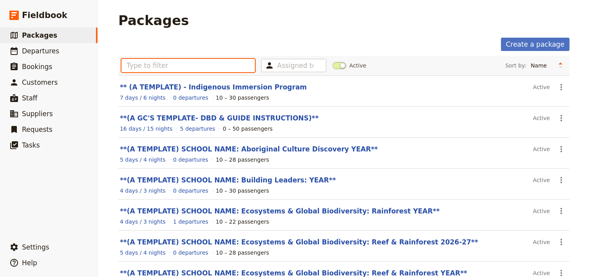
click at [150, 63] on input "text" at bounding box center [188, 65] width 134 height 13
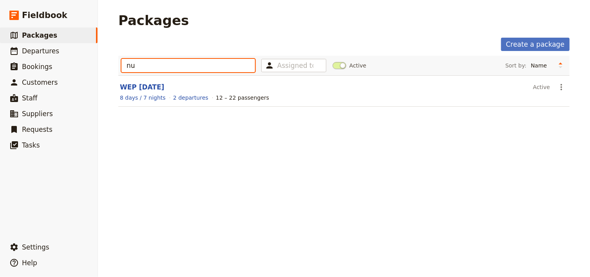
type input "n"
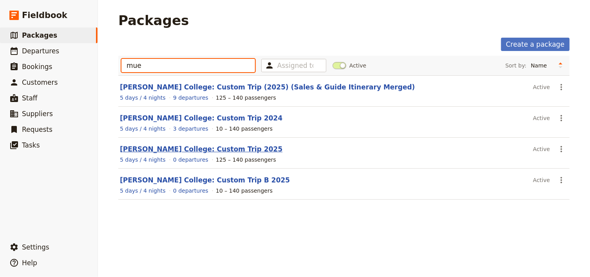
type input "mue"
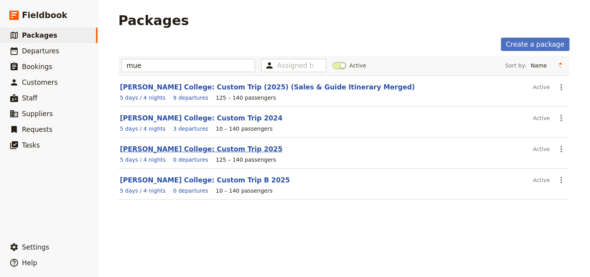
click at [190, 147] on link "Mueller College: Custom Trip 2025" at bounding box center [201, 149] width 163 height 8
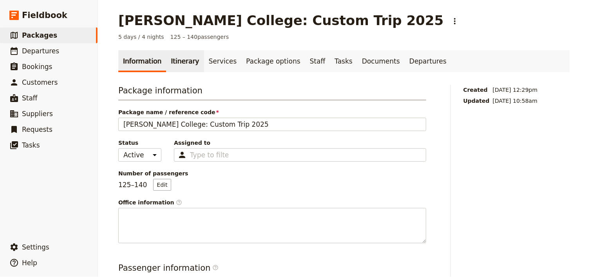
click at [170, 61] on link "Itinerary" at bounding box center [185, 61] width 38 height 22
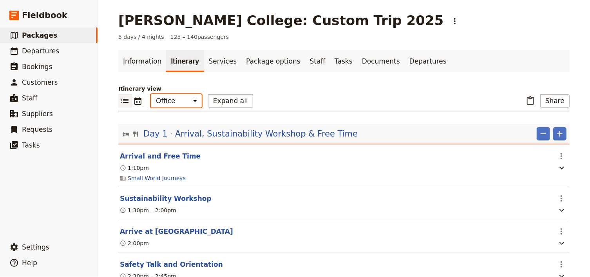
click at [165, 106] on select "Office Guide Passenger Sales" at bounding box center [176, 100] width 51 height 13
select select "MARKETING"
click at [151, 94] on select "Office Guide Passenger Sales" at bounding box center [176, 100] width 51 height 13
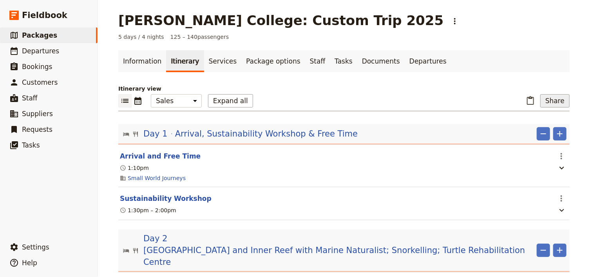
click at [555, 104] on button "Share" at bounding box center [554, 100] width 29 height 13
click at [535, 140] on span "Sales Brochure" at bounding box center [529, 140] width 41 height 8
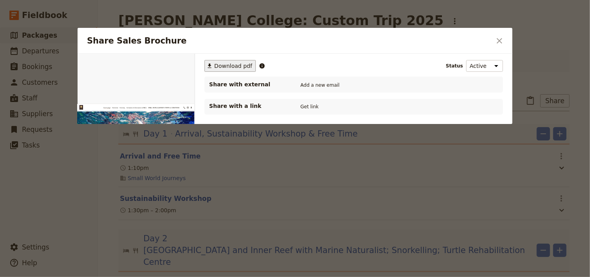
click at [223, 66] on span "Download pdf" at bounding box center [233, 66] width 38 height 8
click at [500, 42] on icon "Close dialog" at bounding box center [499, 40] width 9 height 9
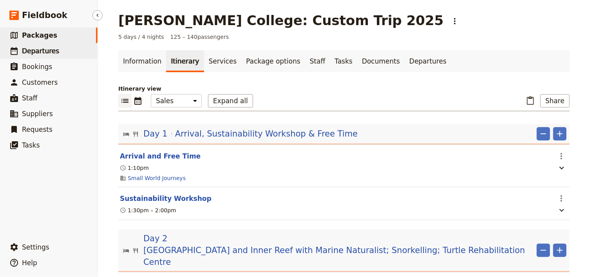
click at [36, 51] on span "Departures" at bounding box center [40, 51] width 37 height 8
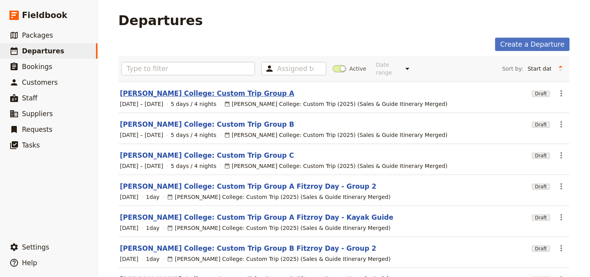
click at [208, 89] on link "[PERSON_NAME] College: Custom Trip Group A" at bounding box center [207, 93] width 174 height 9
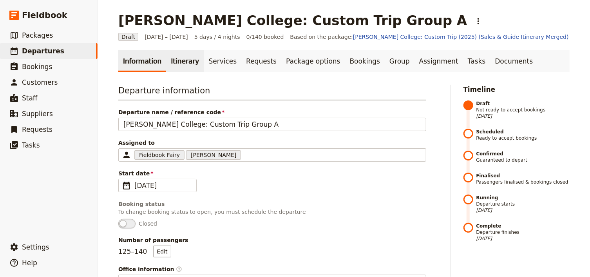
click at [181, 63] on link "Itinerary" at bounding box center [185, 61] width 38 height 22
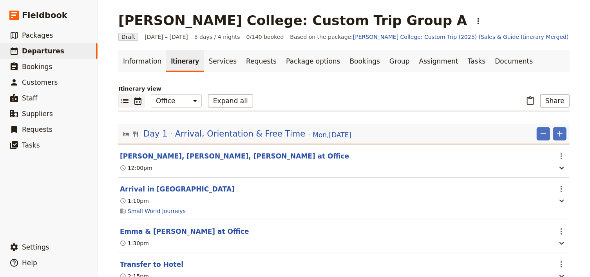
click at [135, 101] on icon "Calendar view" at bounding box center [137, 101] width 7 height 8
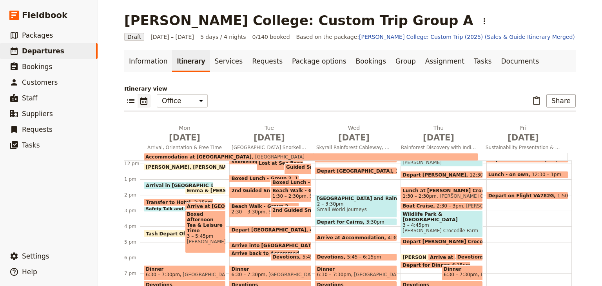
scroll to position [78, 0]
